Goal: Information Seeking & Learning: Learn about a topic

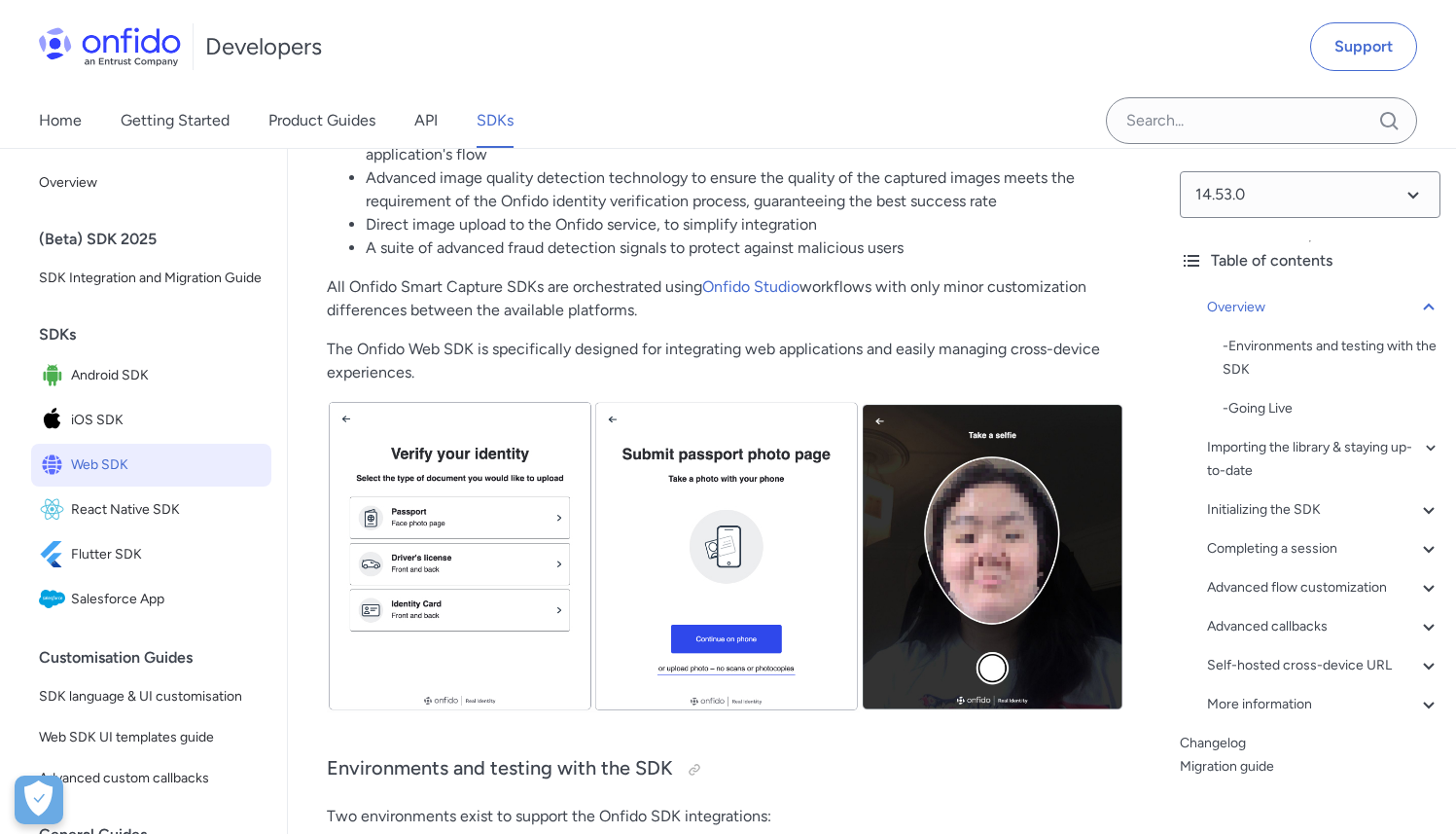
scroll to position [496, 0]
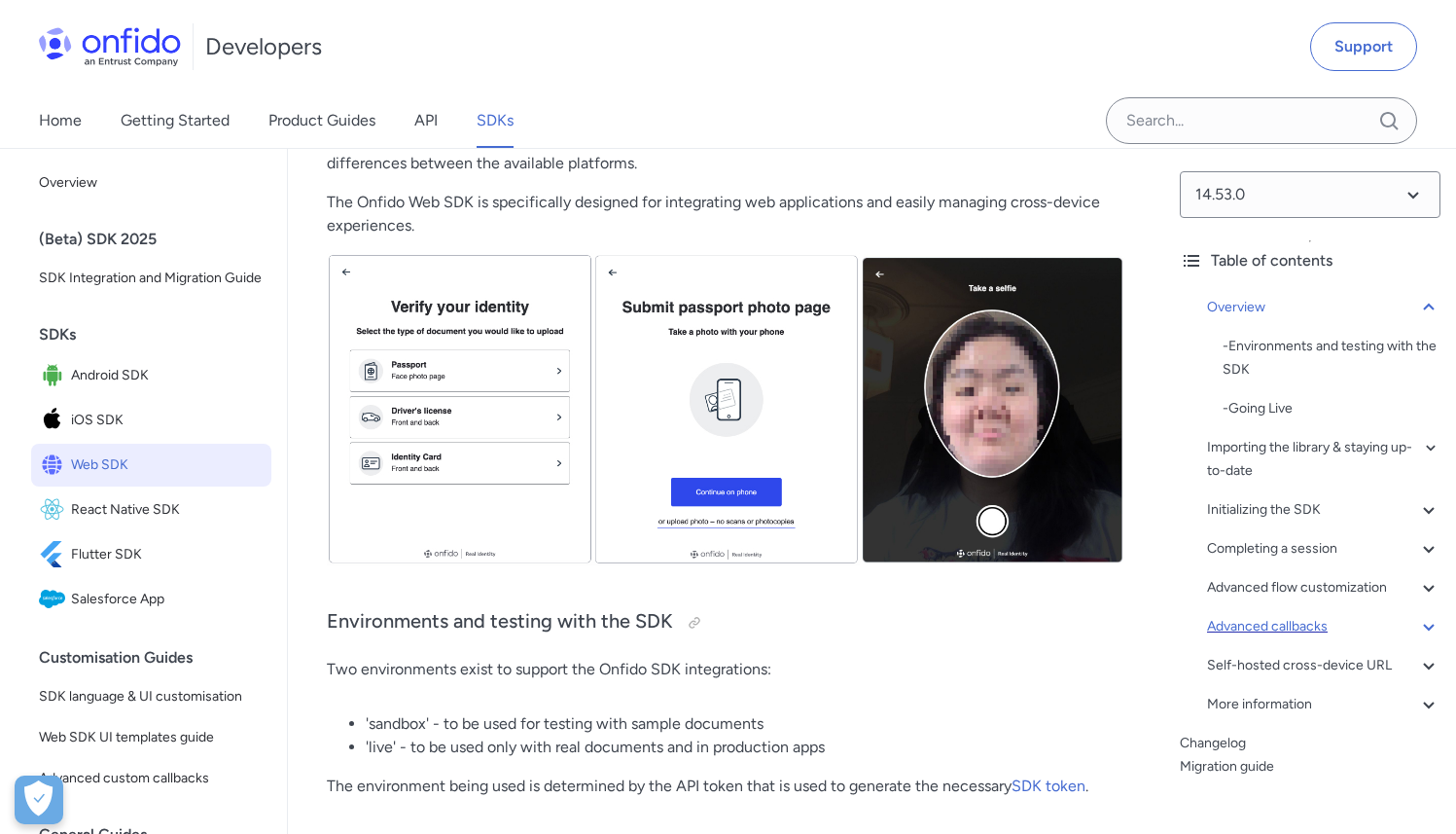
click at [1349, 625] on div "Advanced callbacks" at bounding box center [1324, 626] width 234 height 23
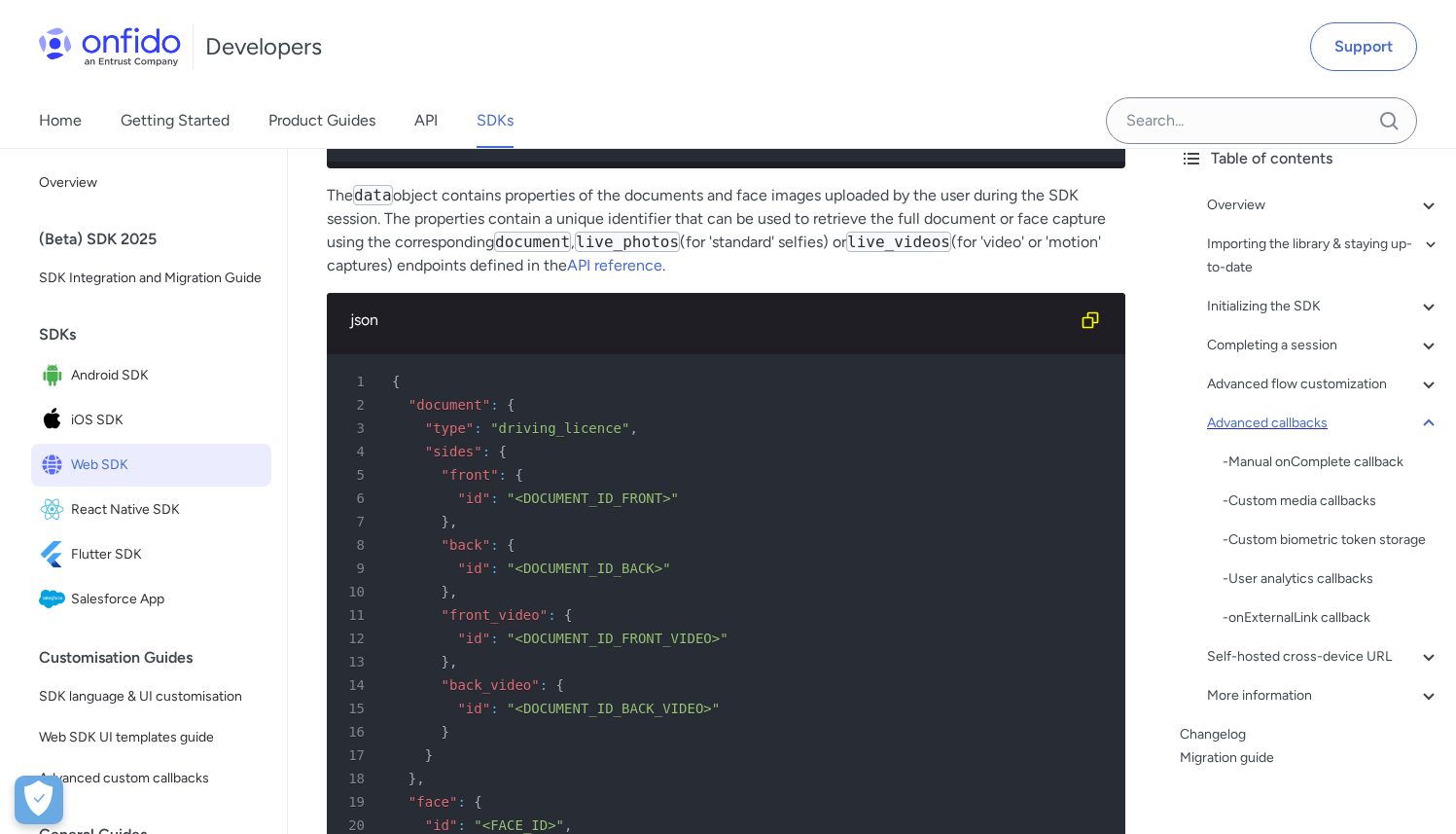
scroll to position [107, 0]
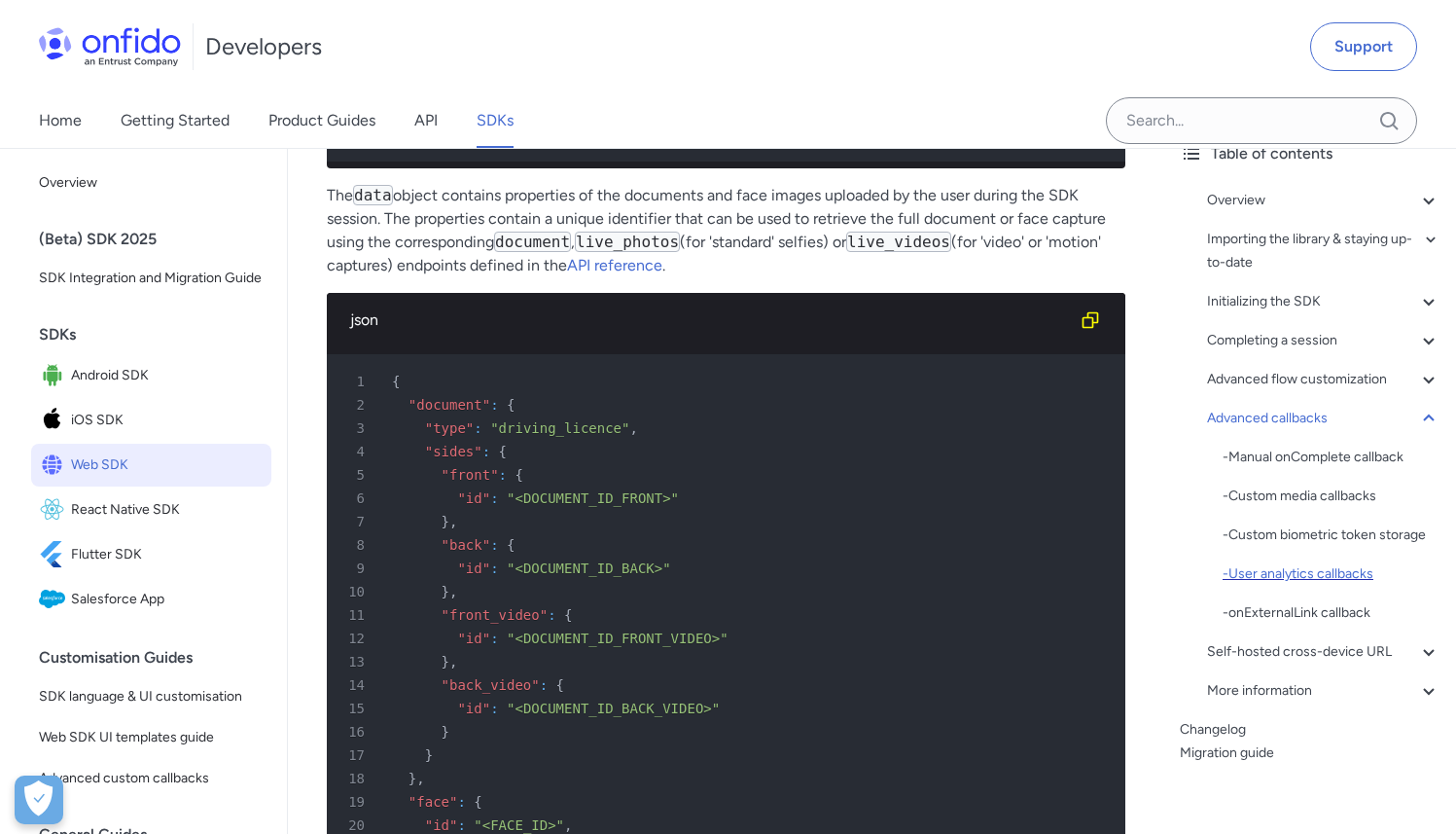
click at [1321, 586] on div "- User analytics callbacks" at bounding box center [1331, 574] width 218 height 23
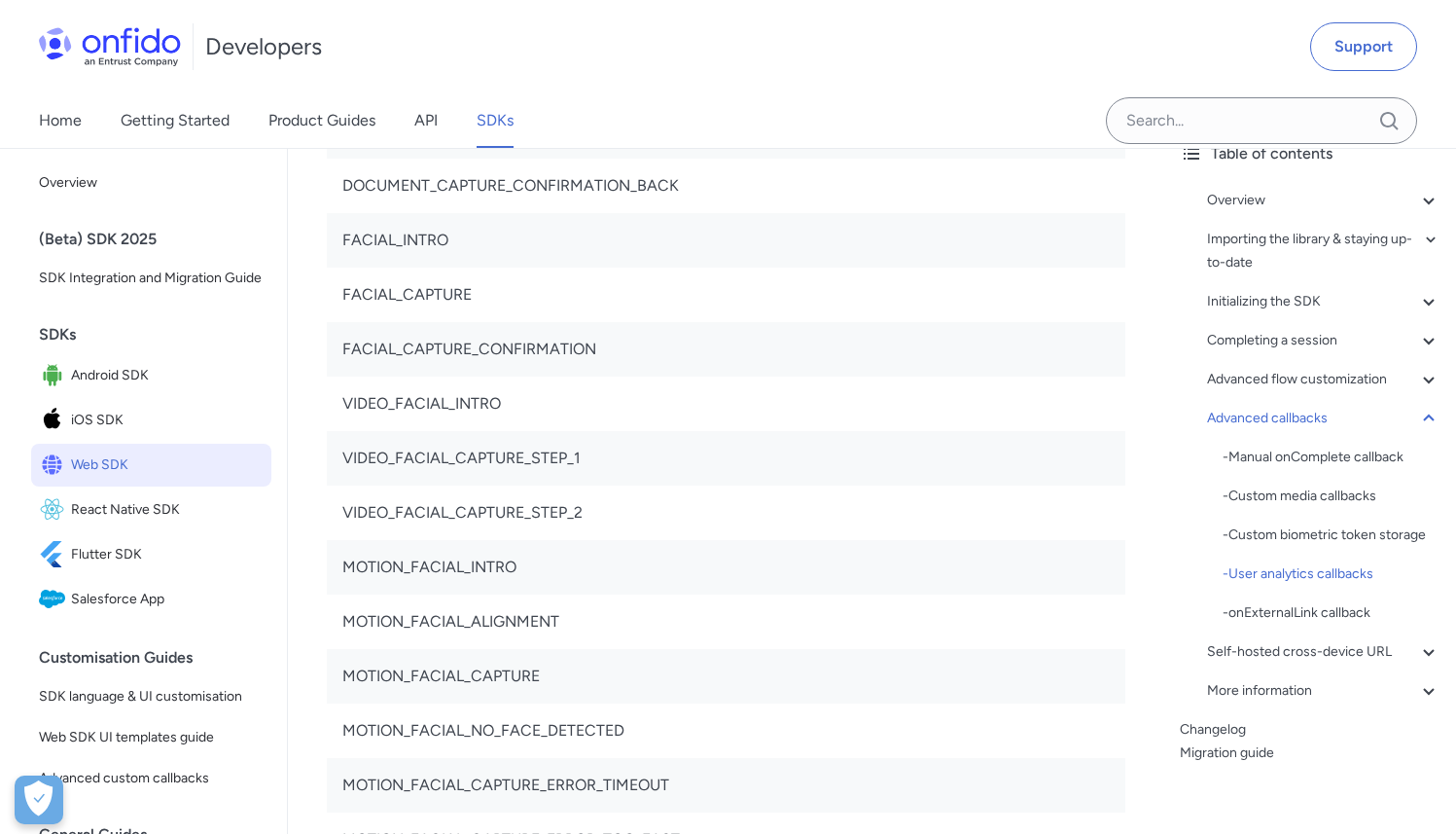
scroll to position [47245, 0]
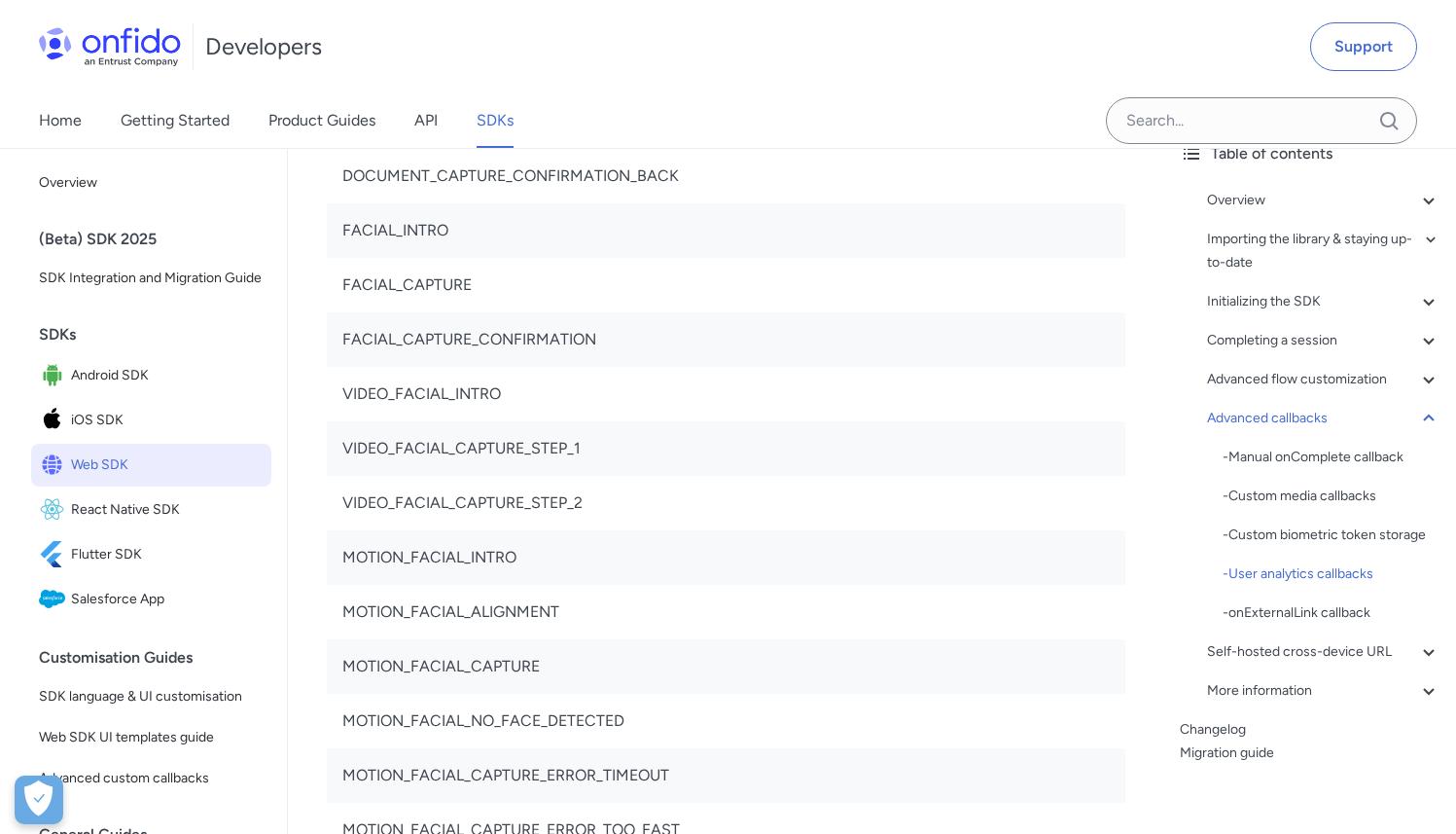
copy td "DOCUMENT_TYPE_SELECT"
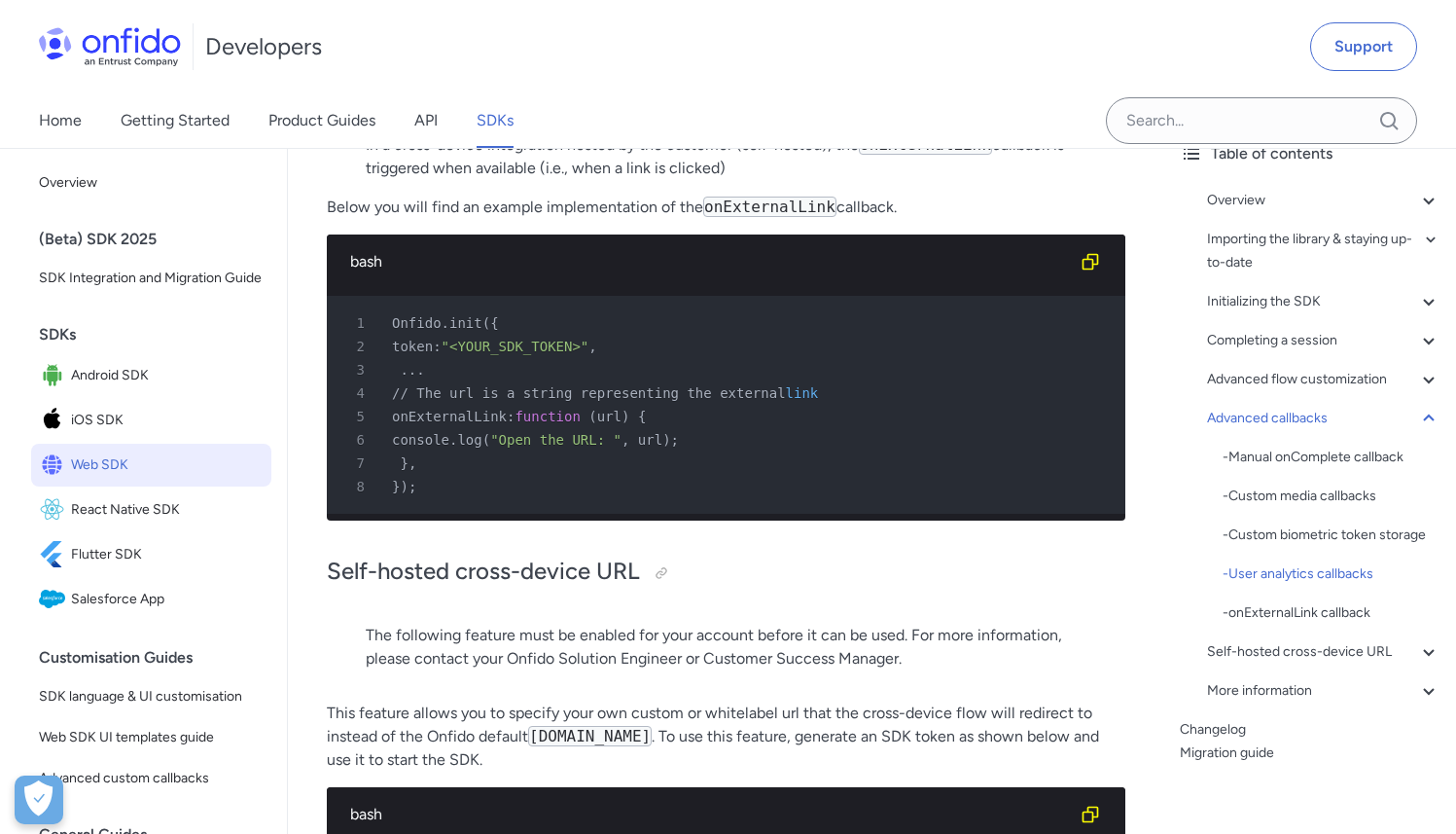
scroll to position [49023, 0]
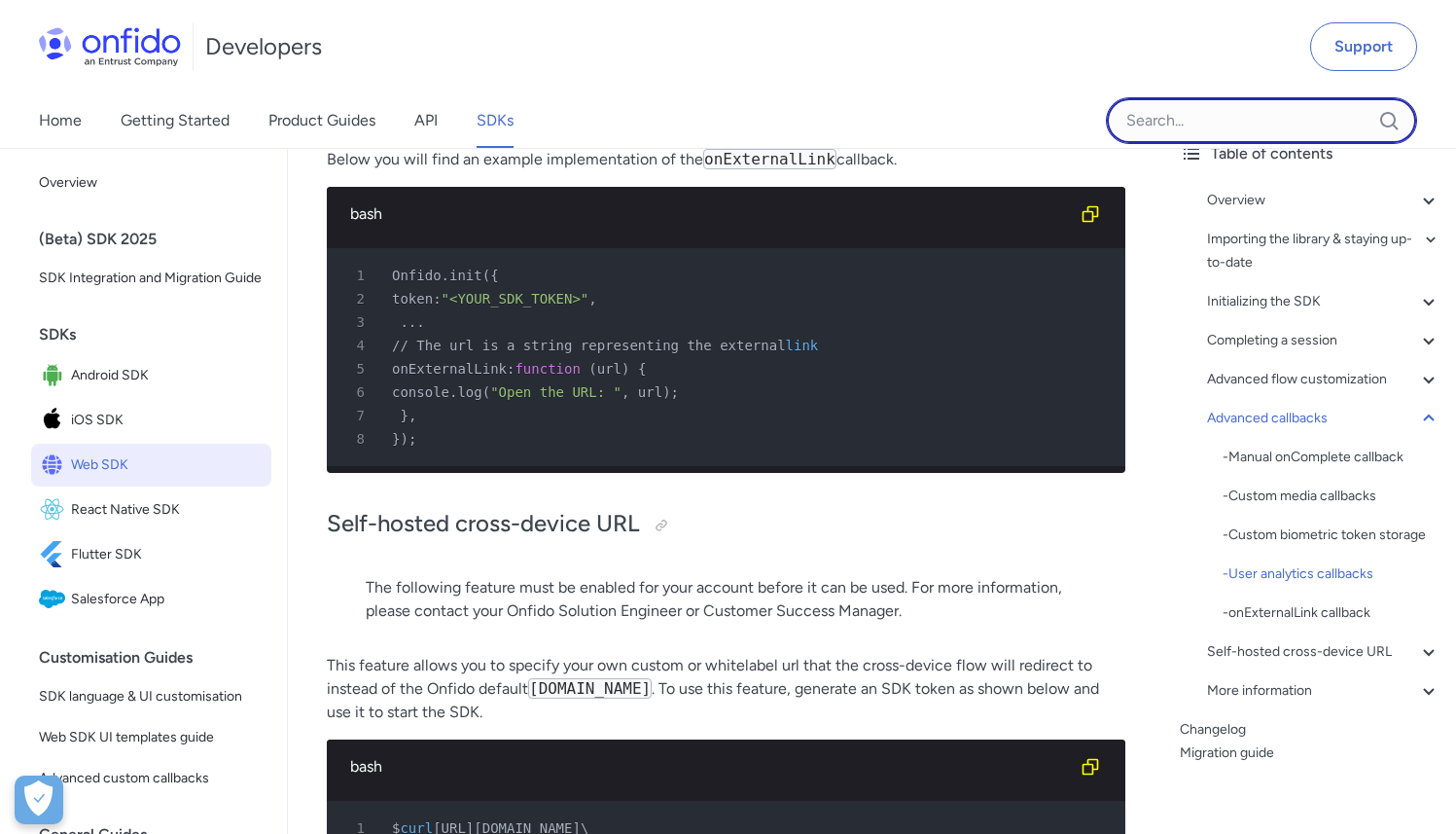
click at [1207, 122] on input "Onfido search input field" at bounding box center [1261, 121] width 312 height 47
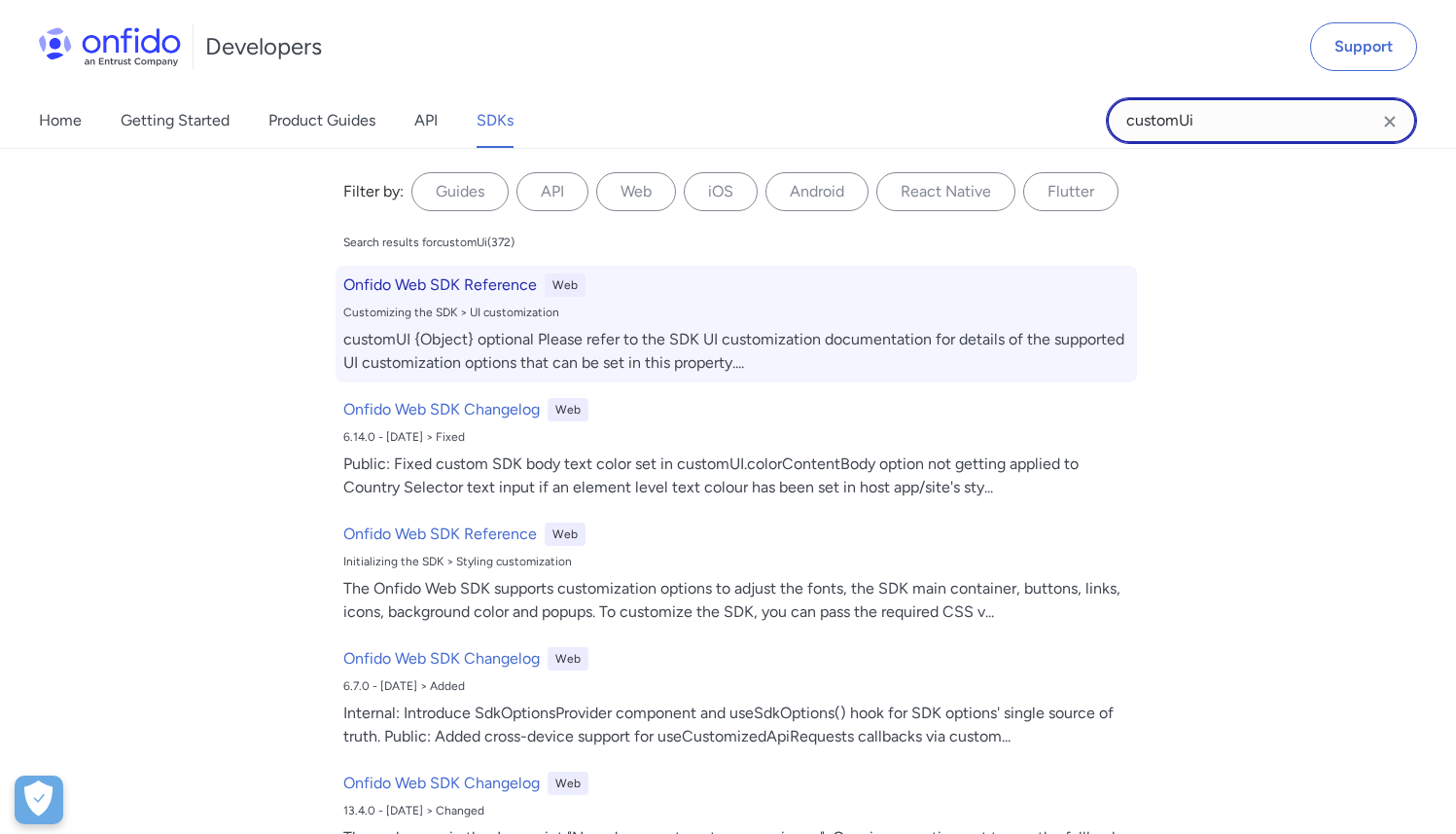
type input "customUi"
click at [841, 338] on div "customUI {Object} optional Please refer to the SDK UI customization documentati…" at bounding box center [735, 351] width 786 height 47
